Goal: Find specific fact: Find specific fact

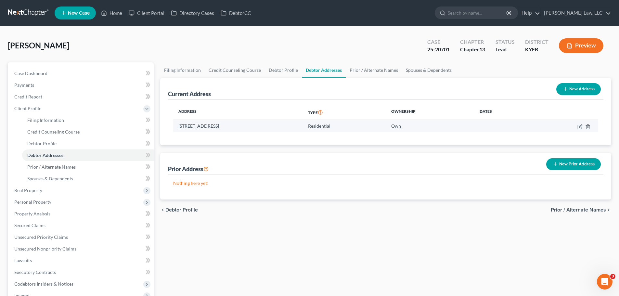
click at [258, 124] on td "[STREET_ADDRESS]" at bounding box center [238, 126] width 130 height 12
drag, startPoint x: 264, startPoint y: 124, endPoint x: 178, endPoint y: 128, distance: 86.2
click at [178, 128] on td "[STREET_ADDRESS]" at bounding box center [238, 126] width 130 height 12
copy td "[STREET_ADDRESS]"
click at [20, 11] on link at bounding box center [29, 13] width 42 height 12
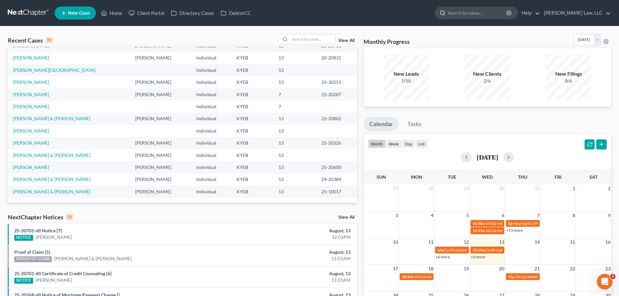
click at [449, 12] on input "search" at bounding box center [477, 13] width 59 height 12
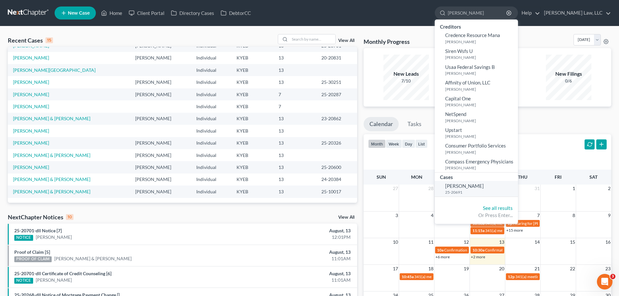
type input "krieg"
click at [457, 183] on span "Krieg, Stephanie" at bounding box center [464, 186] width 39 height 6
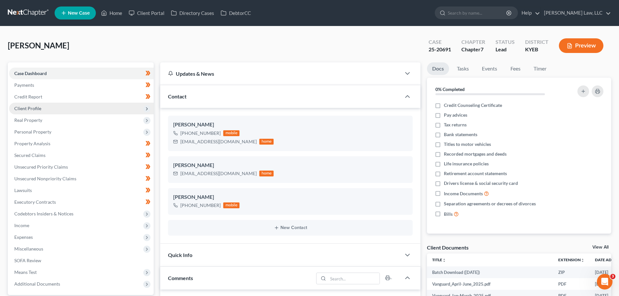
click at [37, 107] on span "Client Profile" at bounding box center [27, 109] width 27 height 6
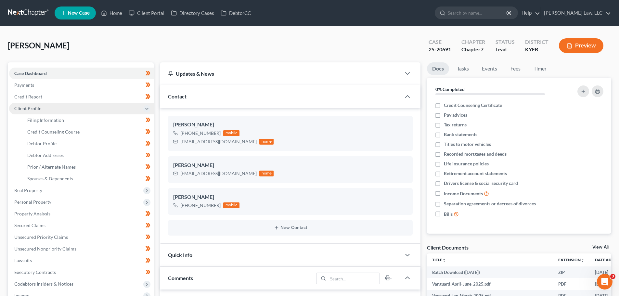
scroll to position [140, 0]
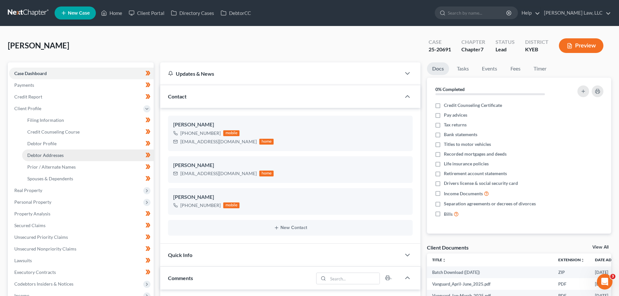
click at [48, 155] on span "Debtor Addresses" at bounding box center [45, 155] width 36 height 6
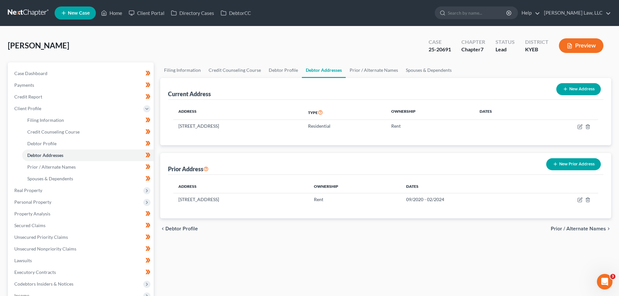
drag, startPoint x: 258, startPoint y: 131, endPoint x: 181, endPoint y: 133, distance: 77.4
click at [181, 133] on div "Address Type Ownership Dates 1614 Deer Run Dr, Burlington, KY 41005 Residential…" at bounding box center [385, 122] width 435 height 45
drag, startPoint x: 267, startPoint y: 105, endPoint x: 266, endPoint y: 110, distance: 5.2
click at [267, 105] on th "Address" at bounding box center [238, 112] width 130 height 15
click at [261, 129] on td "1614 Deer Run Dr, Burlington, KY 41005" at bounding box center [238, 126] width 130 height 12
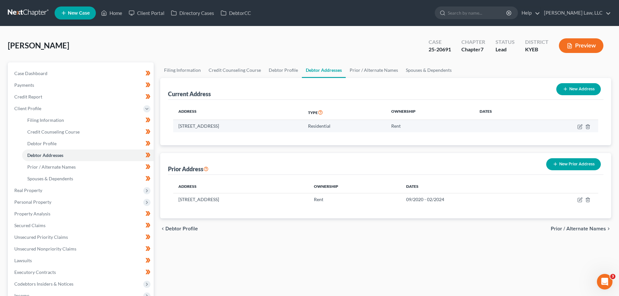
drag, startPoint x: 261, startPoint y: 128, endPoint x: 179, endPoint y: 131, distance: 81.3
click at [179, 131] on td "1614 Deer Run Dr, Burlington, KY 41005" at bounding box center [238, 126] width 130 height 12
copy td "1614 Deer Run Dr, Burlington, KY 41005"
click at [23, 12] on link at bounding box center [29, 13] width 42 height 12
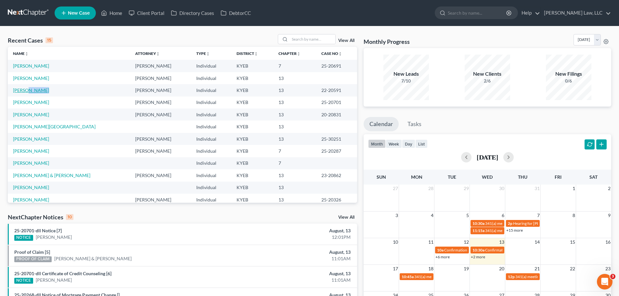
drag, startPoint x: 47, startPoint y: 91, endPoint x: 28, endPoint y: 92, distance: 19.2
click at [28, 92] on td "[PERSON_NAME]" at bounding box center [69, 90] width 122 height 12
click at [334, 89] on td "22-20591" at bounding box center [336, 90] width 41 height 12
drag, startPoint x: 334, startPoint y: 103, endPoint x: 311, endPoint y: 104, distance: 23.4
click at [316, 104] on td "25-20701" at bounding box center [336, 103] width 41 height 12
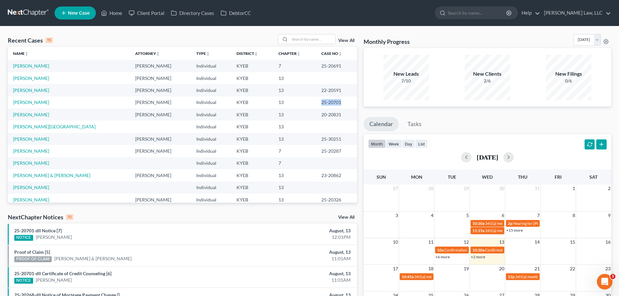
copy td "25-20701"
click at [471, 10] on input "search" at bounding box center [477, 13] width 59 height 12
type input "elsner"
